Goal: Consume media (video, audio)

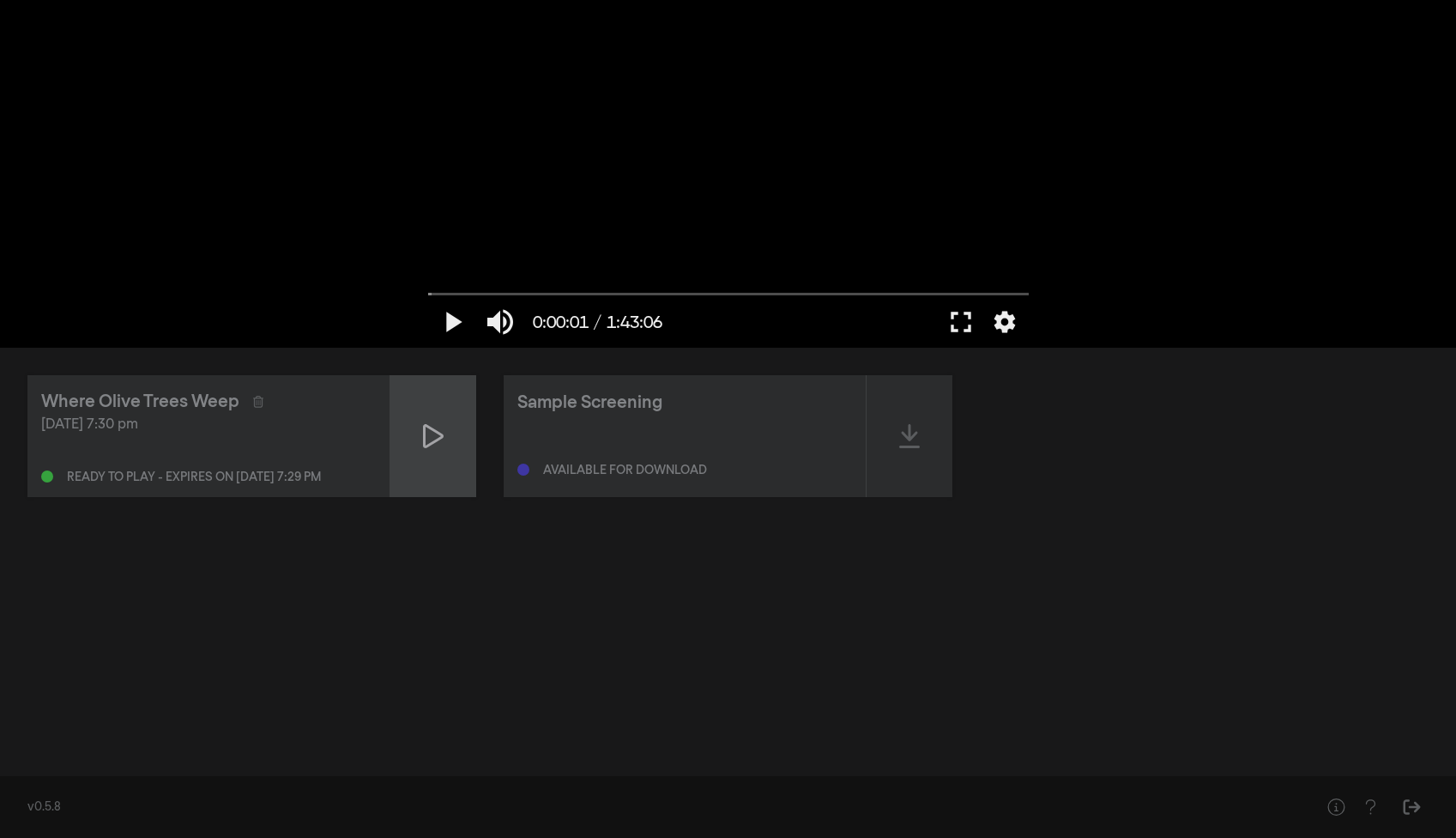
click at [422, 445] on div at bounding box center [433, 435] width 86 height 122
click at [963, 320] on button "fullscreen" at bounding box center [960, 322] width 48 height 51
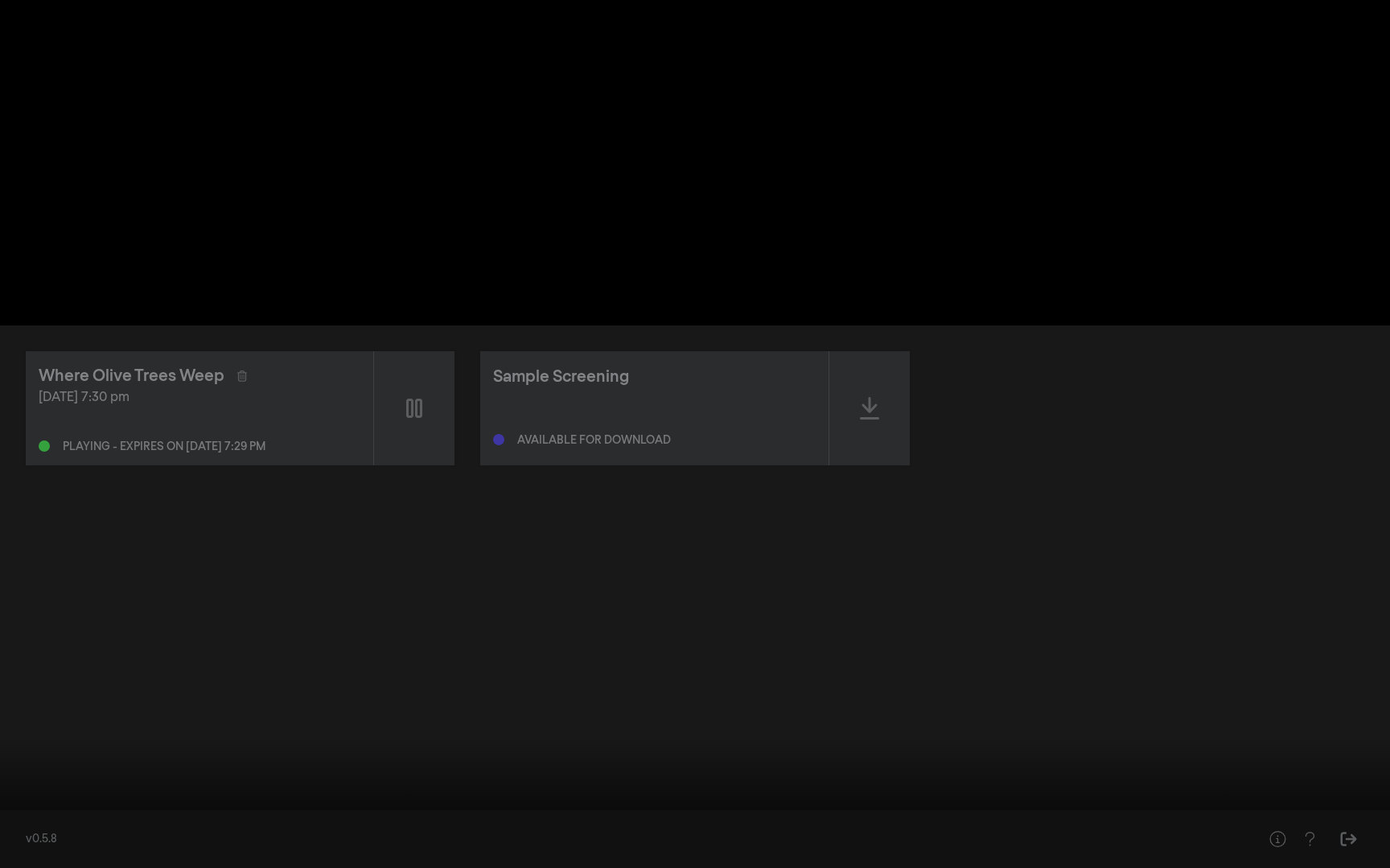
click at [1357, 784] on button "settings" at bounding box center [1358, 844] width 37 height 48
click at [1364, 784] on span "English" at bounding box center [1351, 785] width 60 height 24
click at [1287, 784] on button "English done" at bounding box center [1281, 789] width 201 height 24
click at [1197, 761] on icon "arrow_back" at bounding box center [1197, 761] width 33 height 16
click at [1353, 782] on span "English" at bounding box center [1351, 785] width 60 height 24
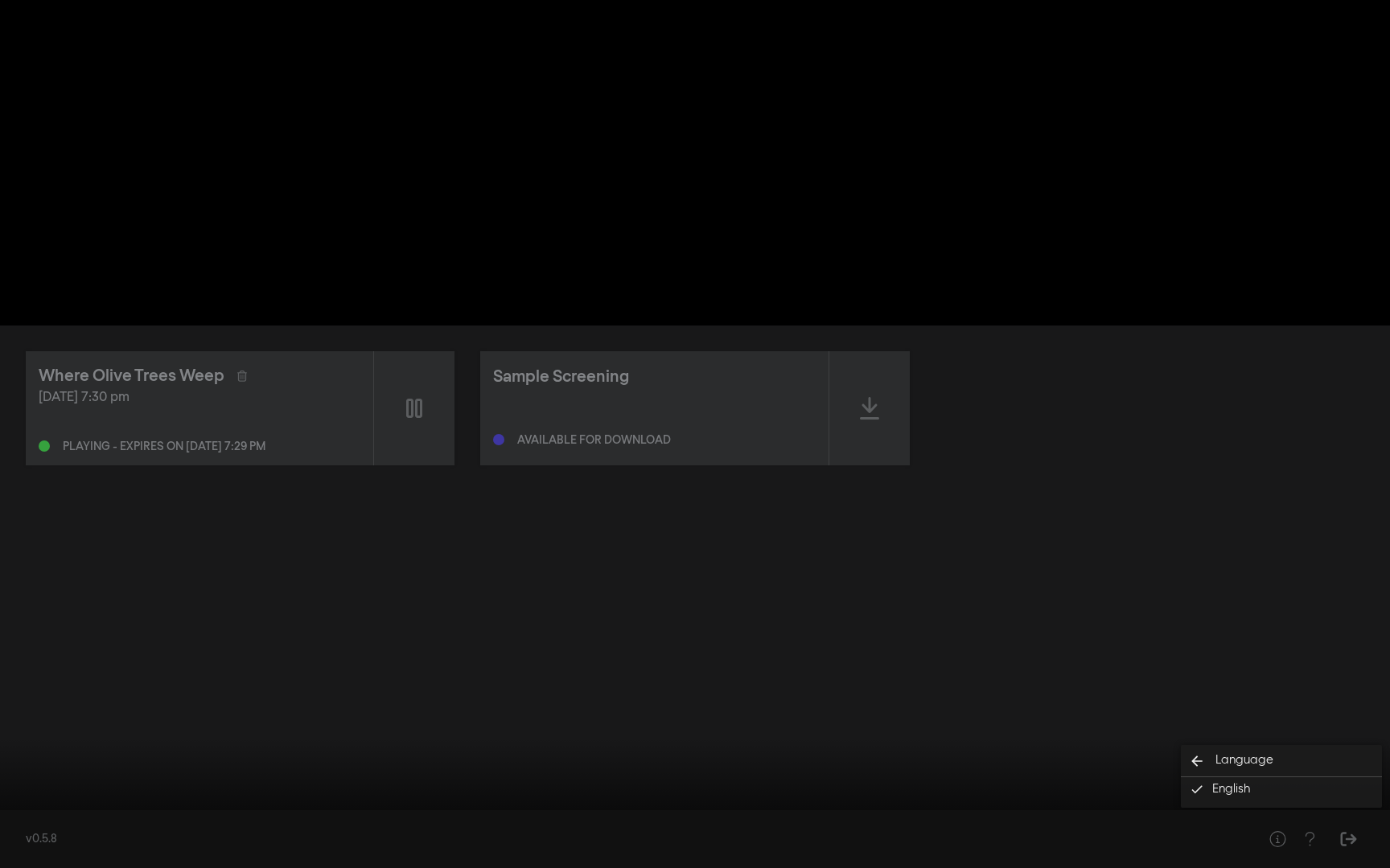
click at [1120, 640] on div at bounding box center [695, 434] width 1390 height 868
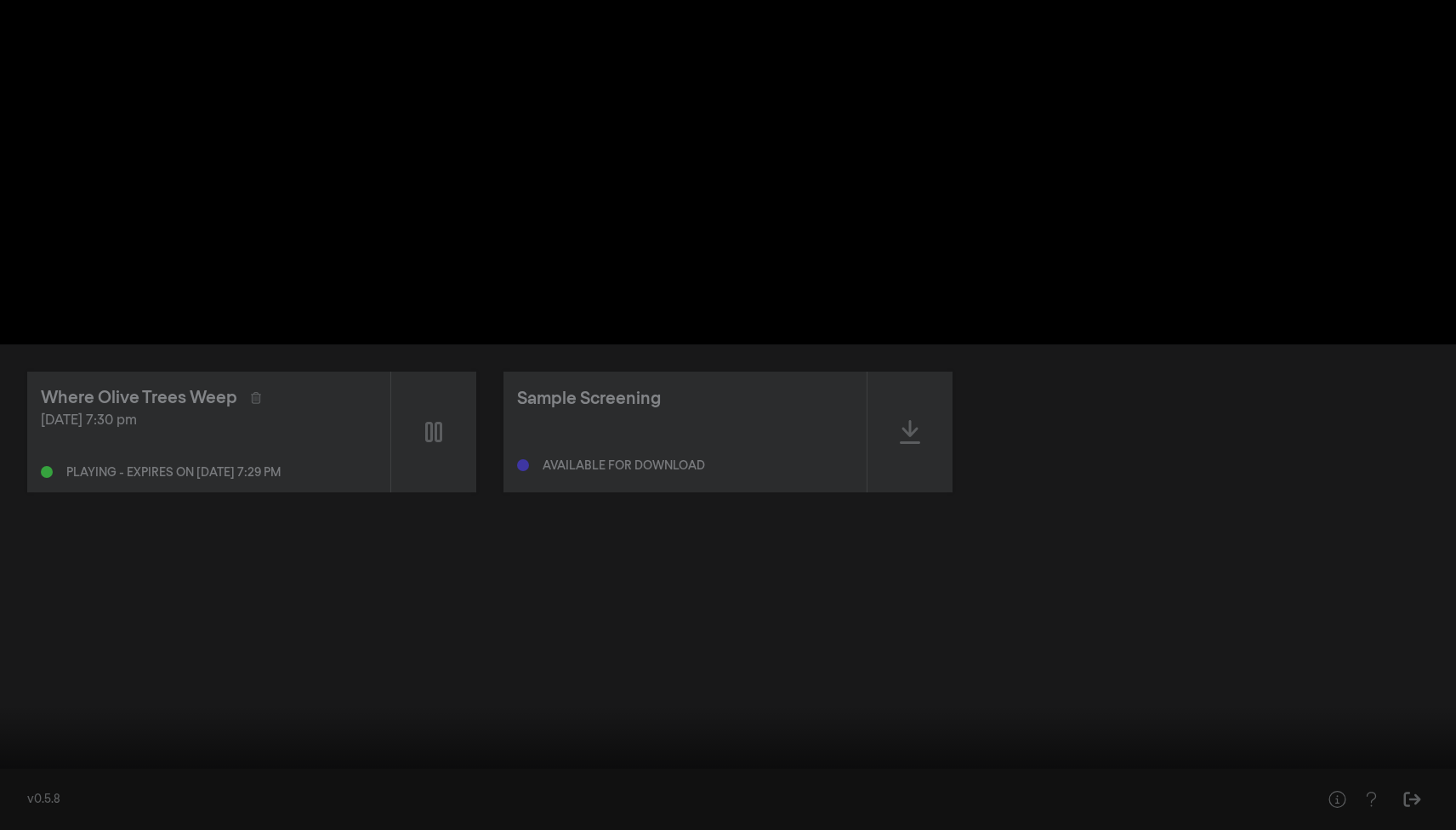
click at [451, 645] on div at bounding box center [728, 415] width 1456 height 830
type input "63.388364"
